Goal: Find specific page/section: Find specific page/section

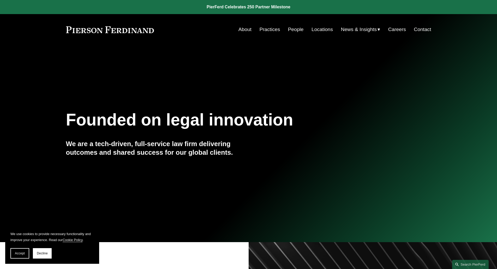
click at [294, 28] on link "People" at bounding box center [296, 30] width 16 height 10
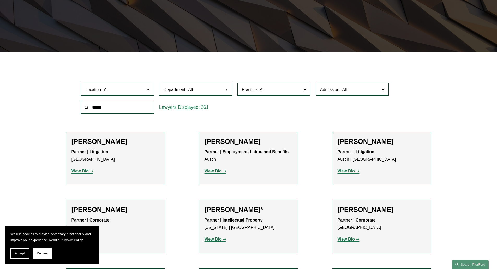
scroll to position [131, 0]
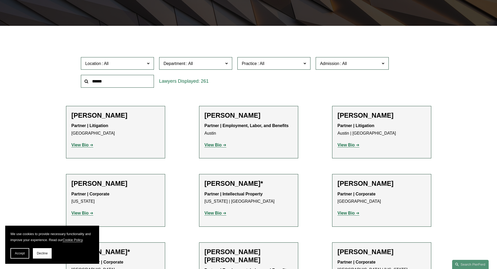
click at [133, 60] on label "Location" at bounding box center [117, 63] width 73 height 13
click at [133, 60] on span "Location" at bounding box center [115, 63] width 60 height 7
click at [0, 0] on link "Miami" at bounding box center [0, 0] width 0 height 0
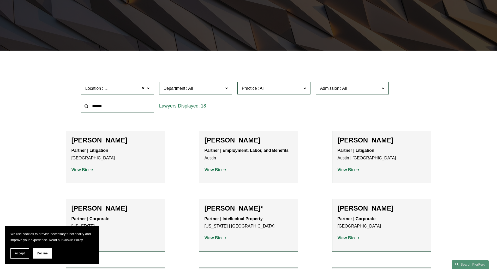
scroll to position [104, 0]
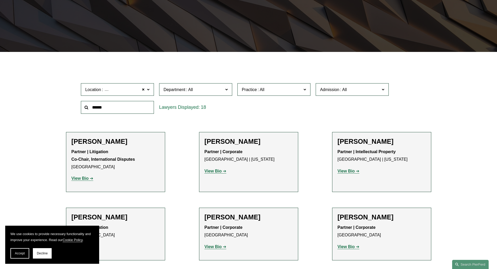
click at [85, 178] on strong "View Bio" at bounding box center [80, 178] width 17 height 4
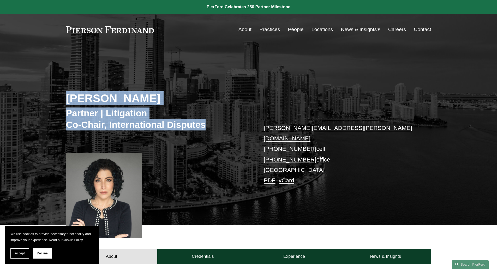
drag, startPoint x: 190, startPoint y: 123, endPoint x: 63, endPoint y: 101, distance: 128.8
click at [63, 101] on div "Tiffany N. Comprés Partner | Litigation Co-Chair, International Disputes tiffan…" at bounding box center [248, 142] width 497 height 165
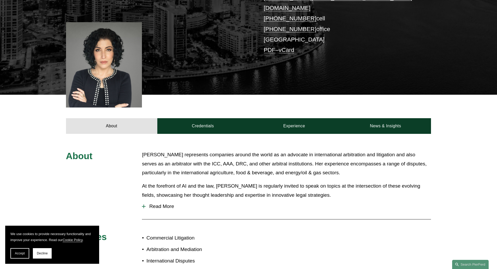
scroll to position [157, 0]
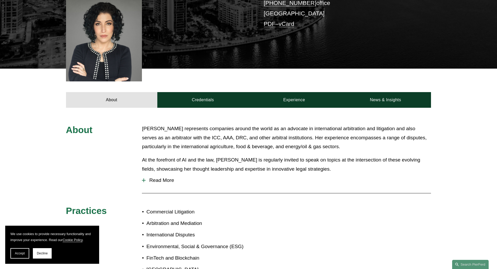
click at [156, 178] on span "Read More" at bounding box center [289, 181] width 286 height 6
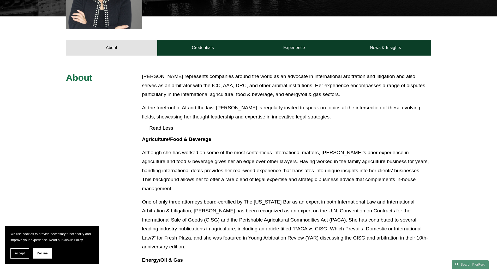
scroll to position [183, 0]
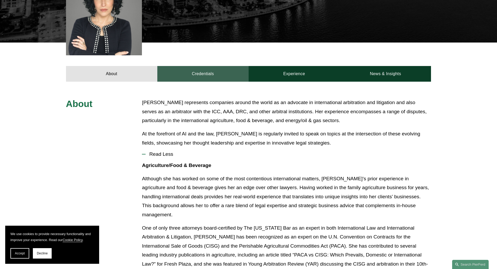
click at [199, 68] on link "Credentials" at bounding box center [202, 74] width 91 height 16
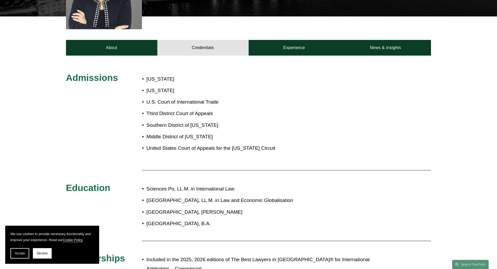
scroll to position [52, 0]
